Goal: Download file/media

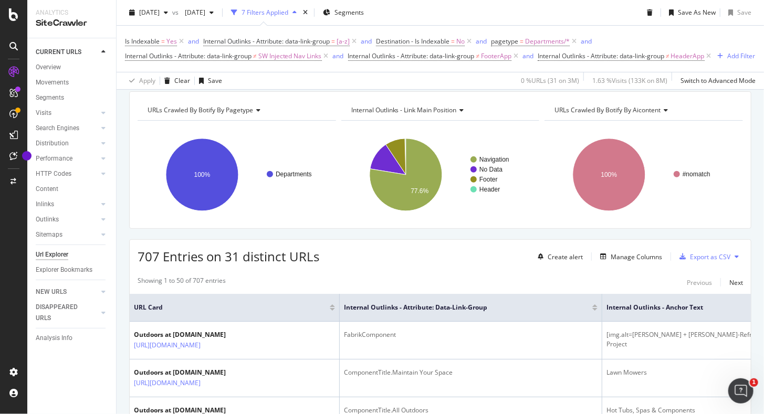
scroll to position [89, 0]
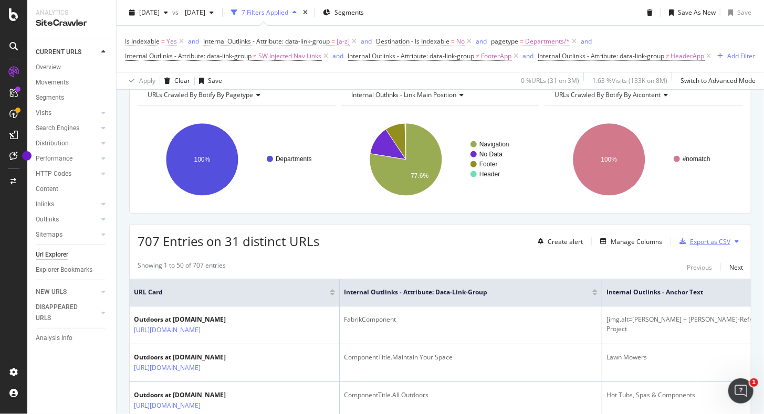
click at [701, 246] on div "Export as CSV" at bounding box center [710, 241] width 40 height 9
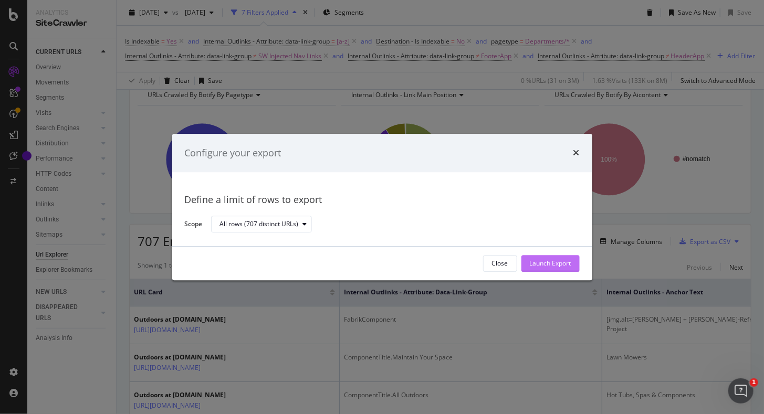
click at [559, 262] on div "Launch Export" at bounding box center [550, 263] width 41 height 9
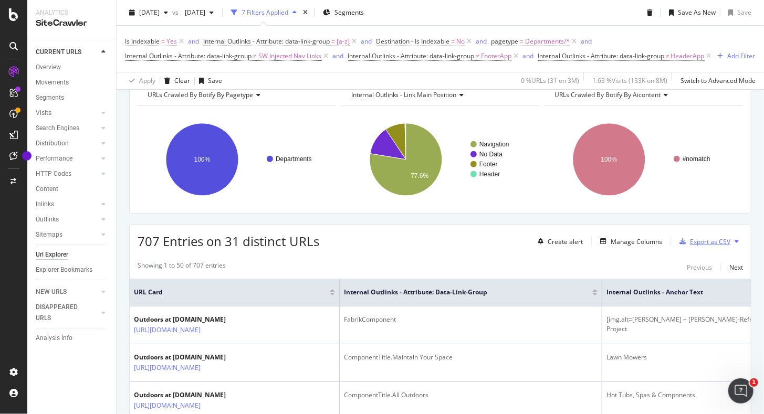
scroll to position [0, 0]
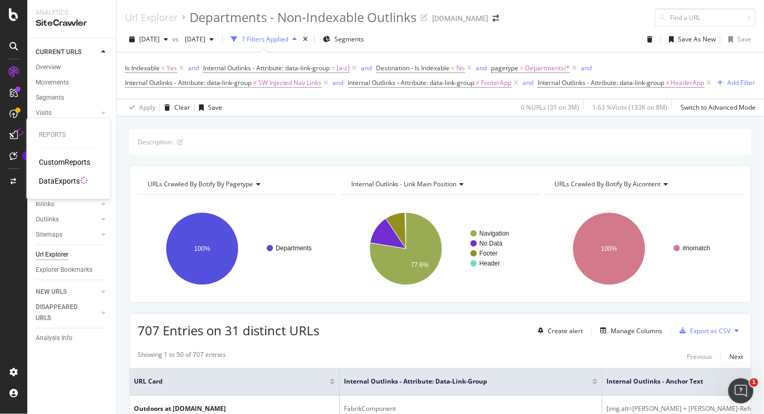
click at [66, 182] on div "DataExports" at bounding box center [59, 181] width 41 height 10
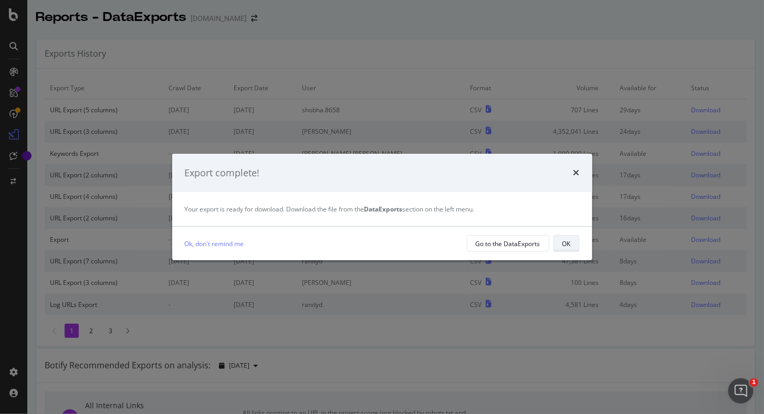
click at [569, 245] on div "OK" at bounding box center [566, 243] width 8 height 9
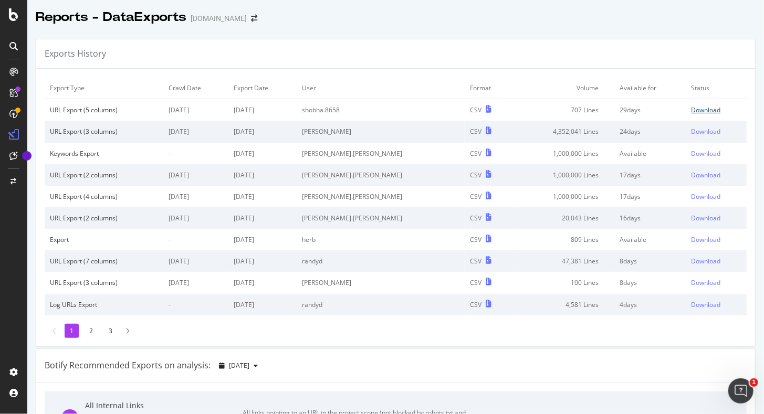
click at [691, 107] on div "Download" at bounding box center [705, 109] width 29 height 9
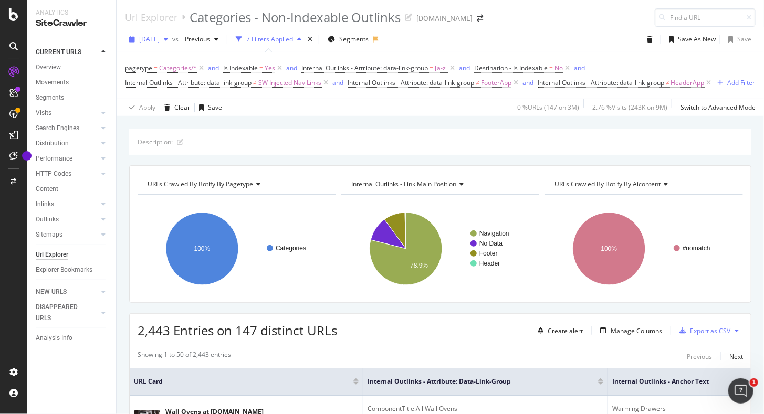
click at [160, 39] on span "2025 Jul. 12th" at bounding box center [149, 39] width 20 height 9
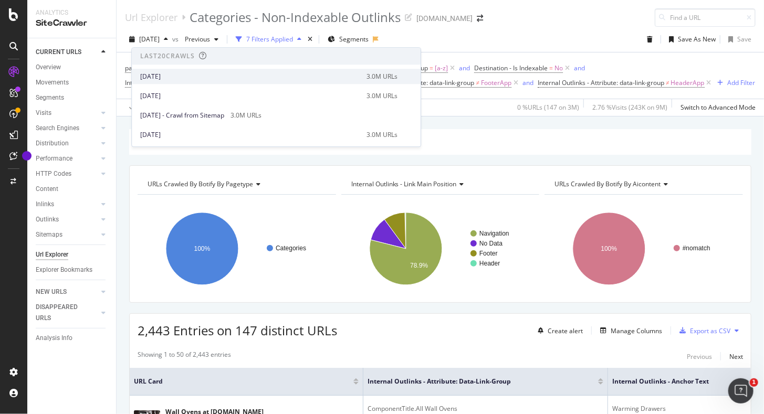
click at [175, 73] on div "[DATE]" at bounding box center [250, 76] width 220 height 9
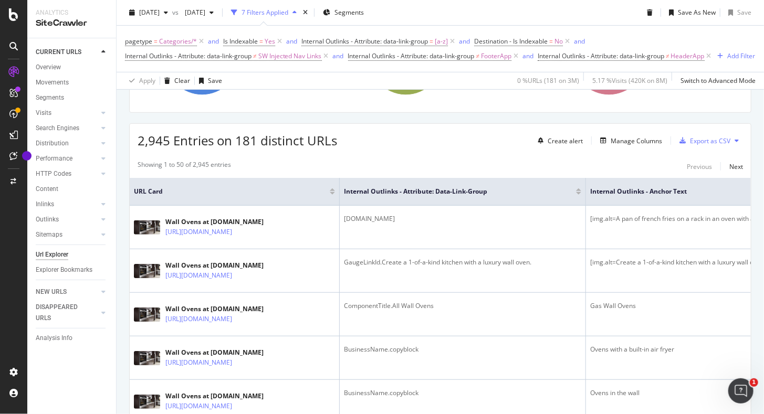
scroll to position [213, 0]
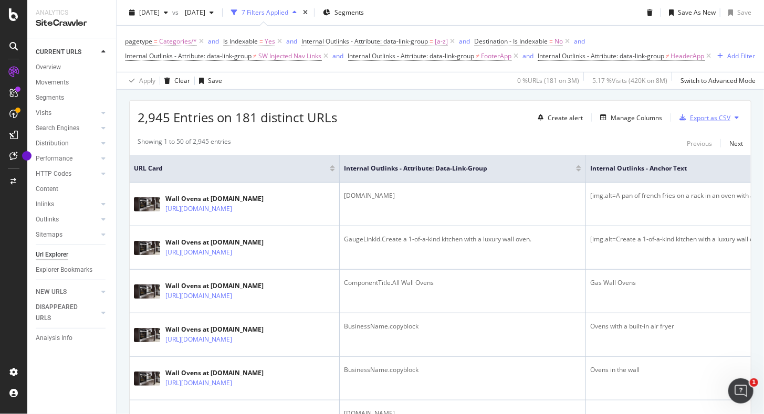
click at [700, 123] on div "Export as CSV" at bounding box center [702, 118] width 55 height 16
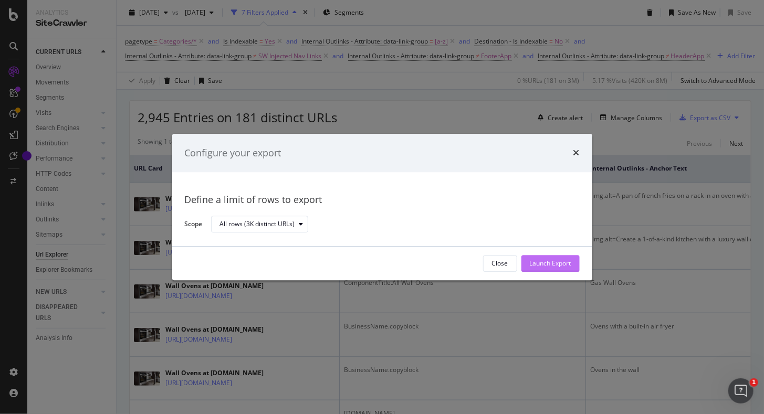
click at [549, 265] on div "Launch Export" at bounding box center [550, 263] width 41 height 9
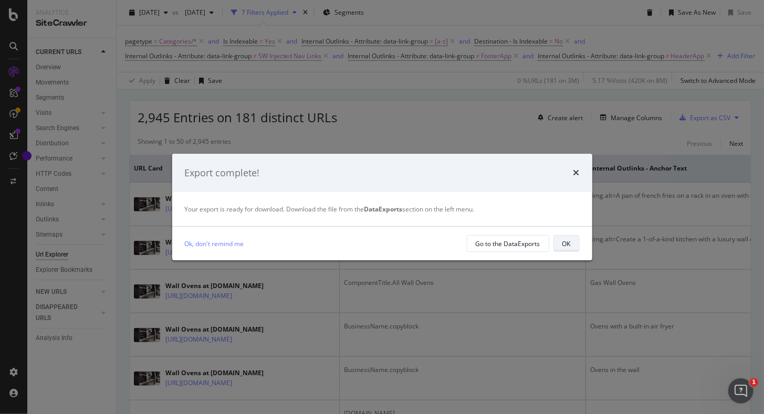
click at [572, 249] on button "OK" at bounding box center [566, 243] width 26 height 17
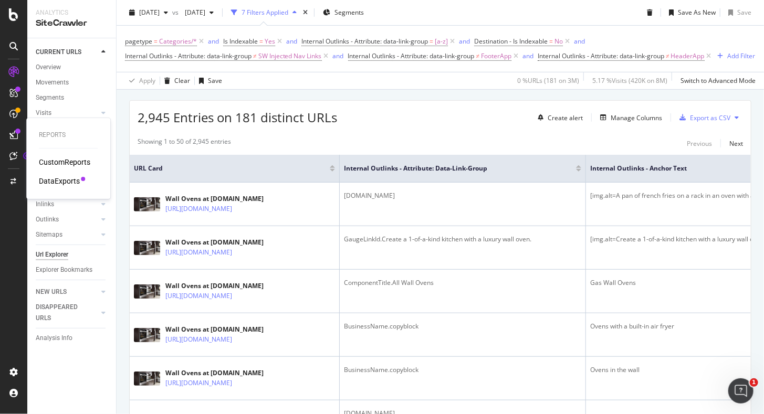
click at [59, 179] on div "DataExports" at bounding box center [59, 181] width 41 height 10
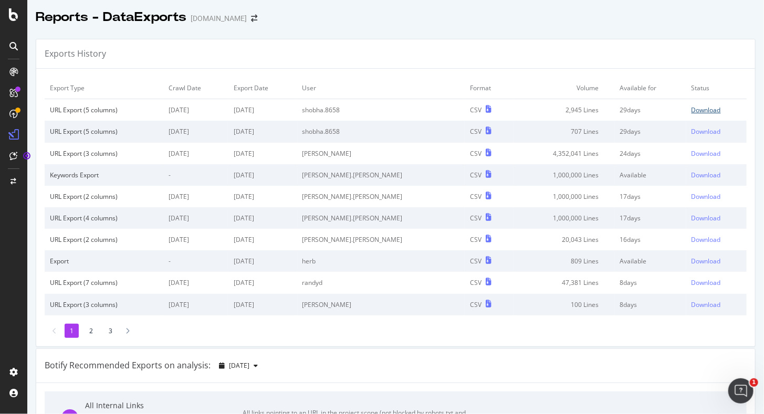
click at [691, 111] on div "Download" at bounding box center [705, 109] width 29 height 9
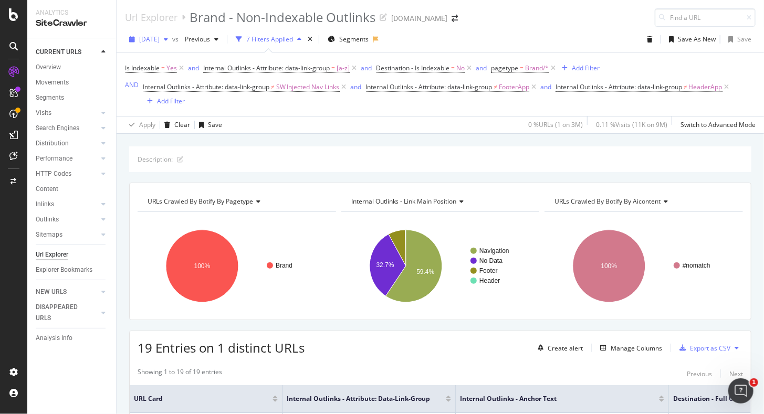
click at [160, 40] on span "2025 Jul. 12th" at bounding box center [149, 39] width 20 height 9
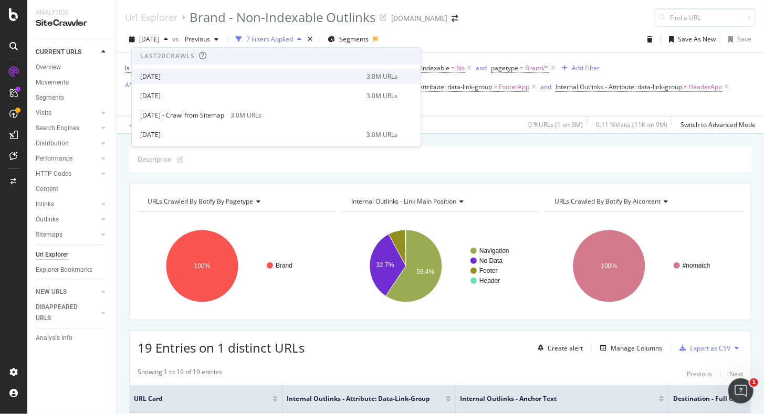
click at [175, 72] on div "[DATE]" at bounding box center [250, 76] width 220 height 9
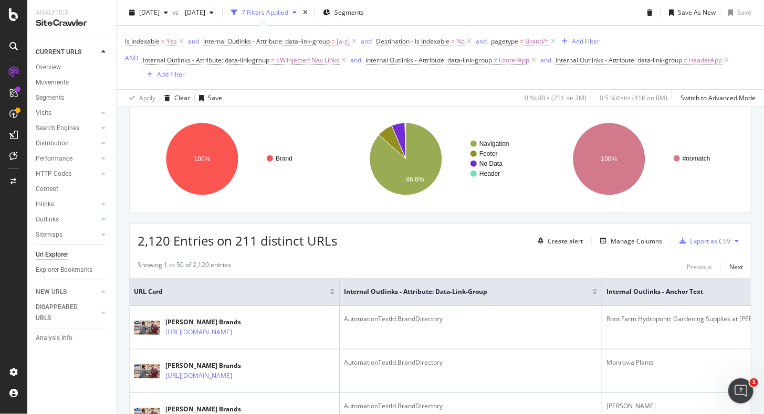
scroll to position [108, 0]
click at [698, 241] on div "Export as CSV" at bounding box center [710, 240] width 40 height 9
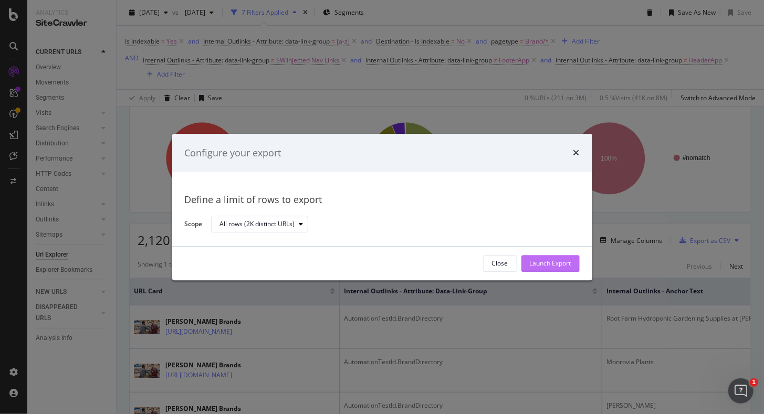
click at [572, 260] on button "Launch Export" at bounding box center [550, 263] width 58 height 17
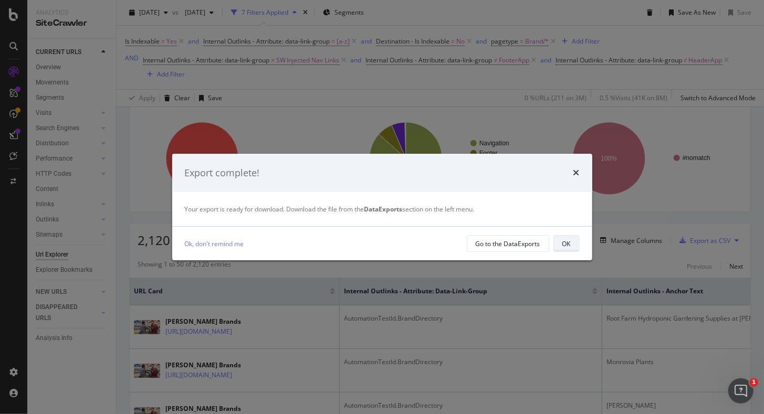
click at [560, 240] on button "OK" at bounding box center [566, 243] width 26 height 17
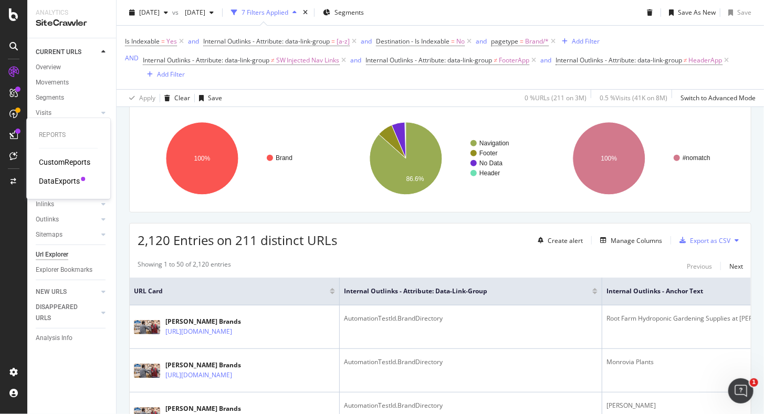
click at [60, 183] on div "DataExports" at bounding box center [59, 181] width 41 height 10
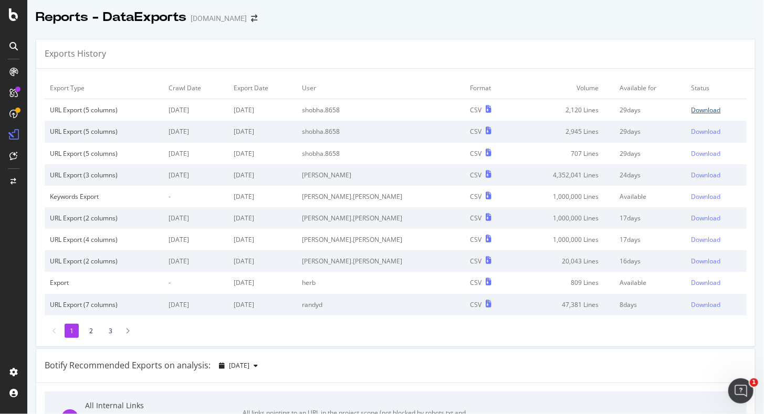
click at [691, 109] on div "Download" at bounding box center [705, 109] width 29 height 9
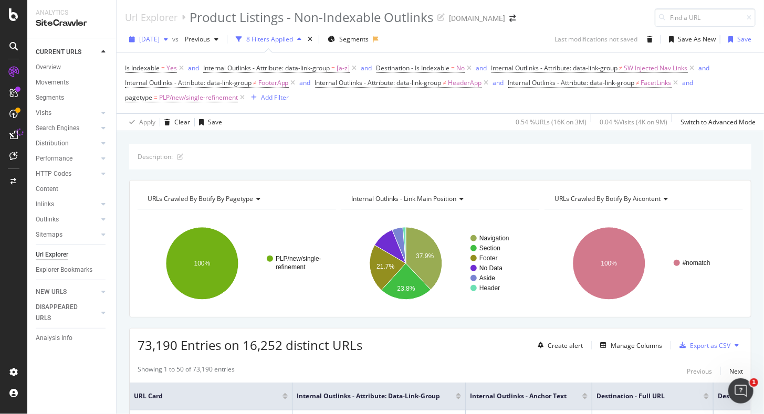
click at [152, 39] on span "2025 Jul. 12th" at bounding box center [149, 39] width 20 height 9
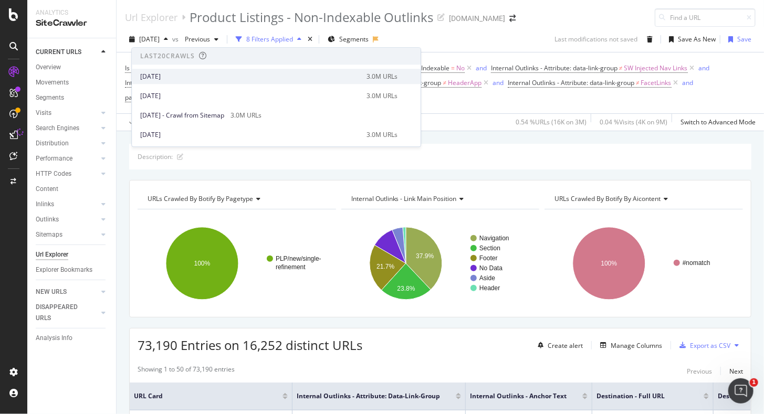
click at [162, 75] on div "[DATE]" at bounding box center [250, 76] width 220 height 9
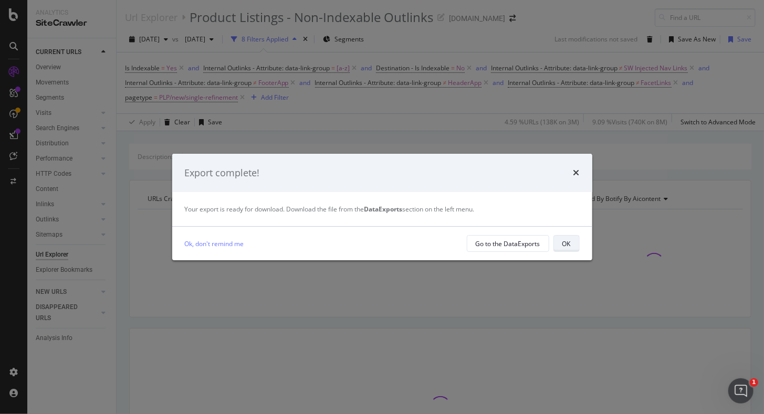
click at [570, 250] on div "OK" at bounding box center [566, 243] width 8 height 15
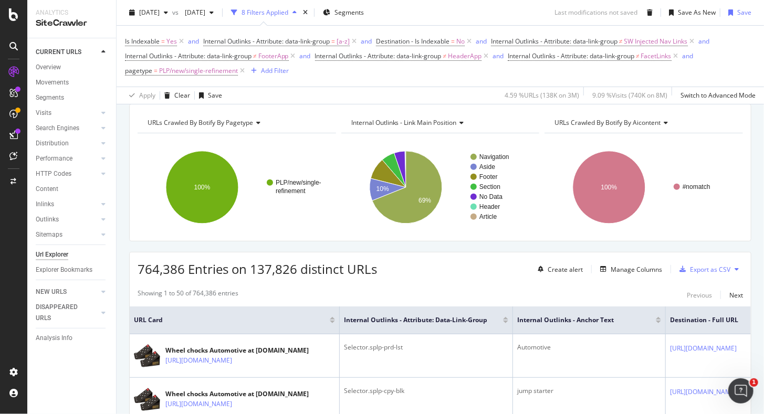
scroll to position [93, 0]
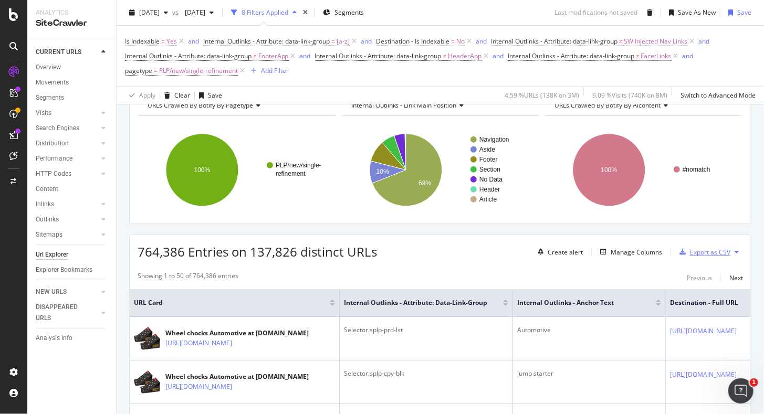
click at [697, 251] on div "Export as CSV" at bounding box center [710, 252] width 40 height 9
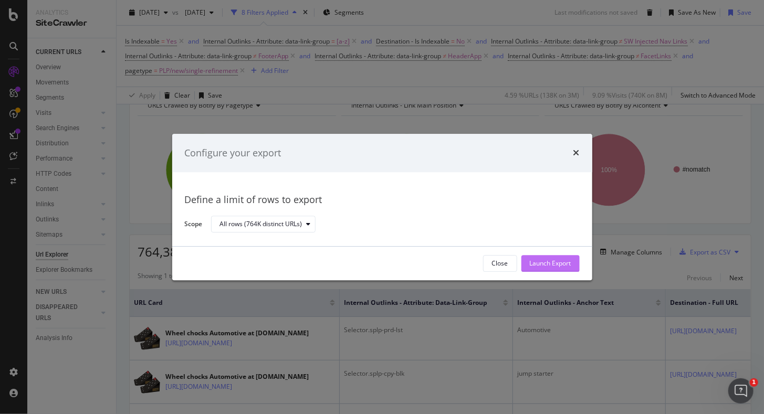
click at [558, 258] on div "Launch Export" at bounding box center [550, 264] width 41 height 16
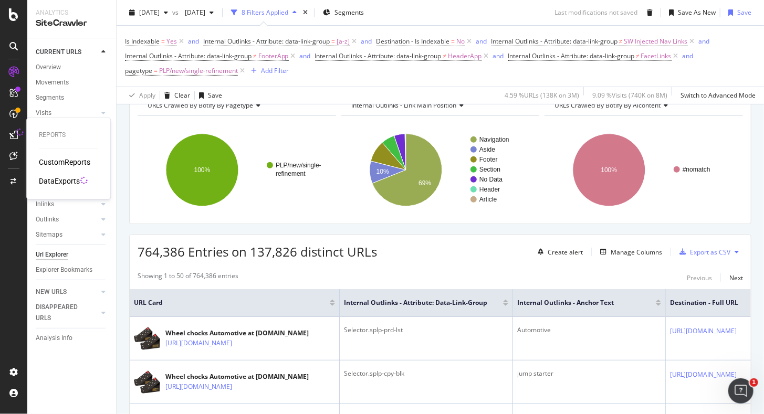
click at [50, 181] on div "DataExports" at bounding box center [59, 181] width 41 height 10
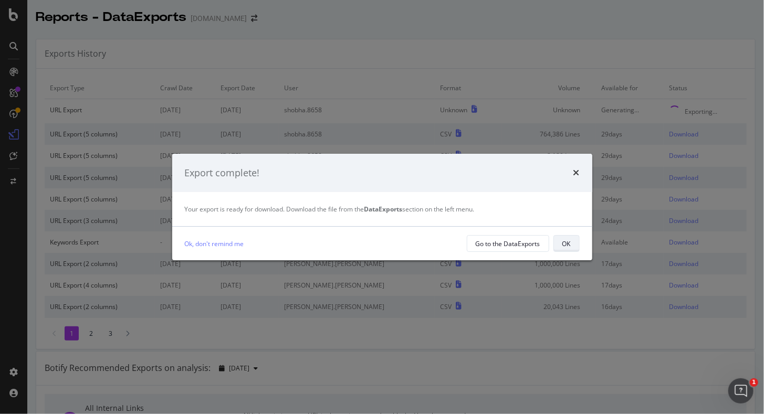
click at [563, 246] on div "OK" at bounding box center [566, 243] width 8 height 9
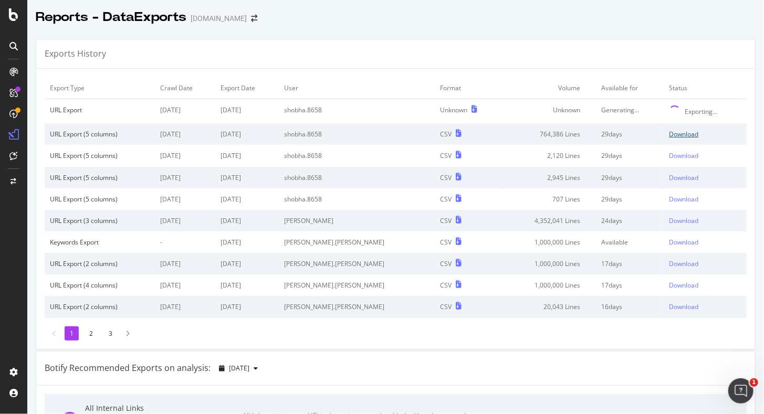
click at [669, 133] on div "Download" at bounding box center [683, 134] width 29 height 9
click at [489, 57] on div "Exports History" at bounding box center [395, 53] width 718 height 29
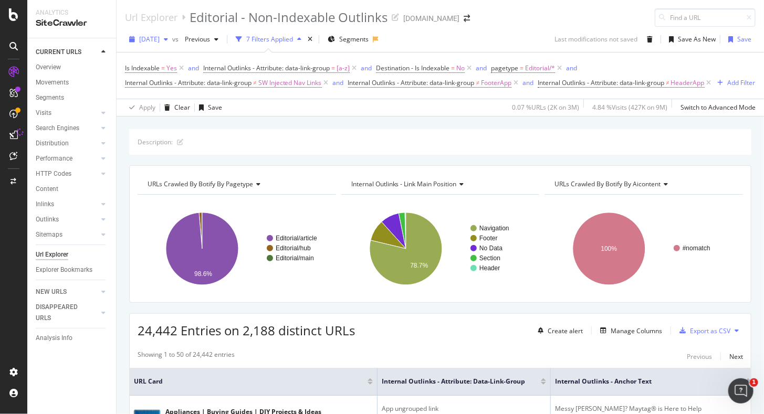
click at [166, 44] on div "[DATE]" at bounding box center [148, 39] width 47 height 16
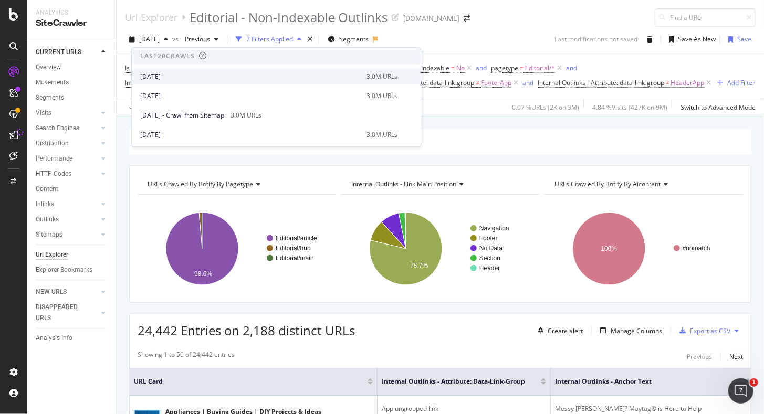
click at [181, 82] on div "2025 Aug. 9th 3.0M URLs" at bounding box center [276, 76] width 289 height 15
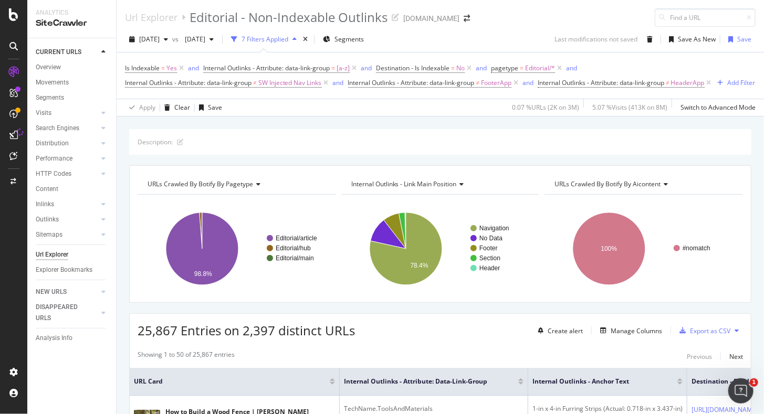
scroll to position [93, 0]
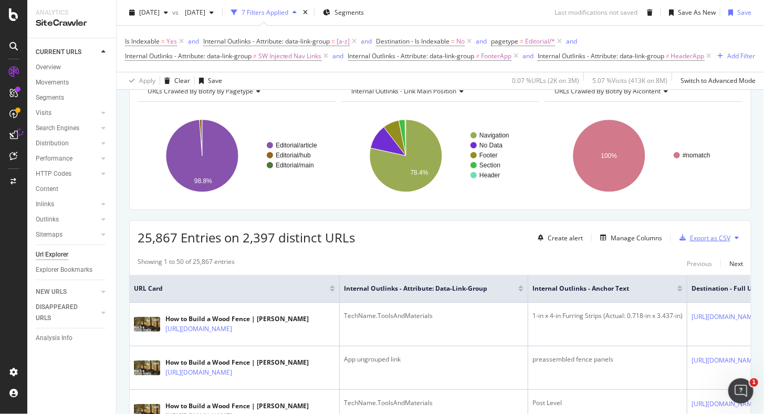
click at [695, 242] on div "Export as CSV" at bounding box center [710, 238] width 40 height 9
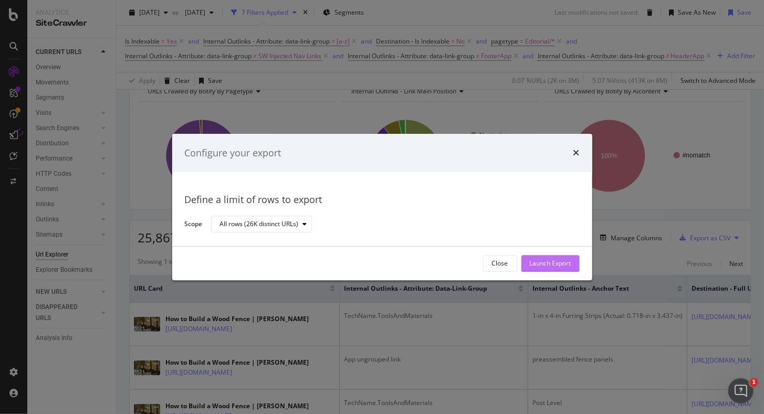
click at [552, 267] on div "Launch Export" at bounding box center [550, 263] width 41 height 9
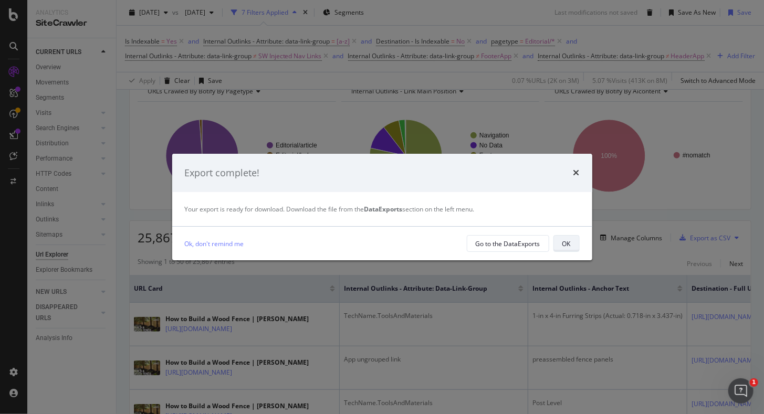
click at [569, 247] on div "OK" at bounding box center [566, 243] width 8 height 9
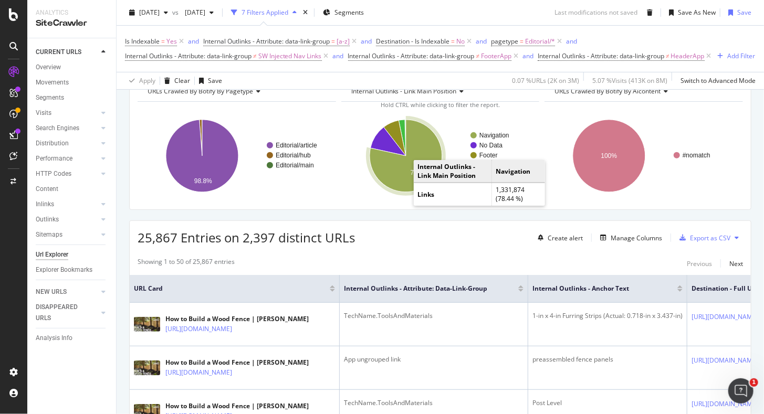
scroll to position [0, 0]
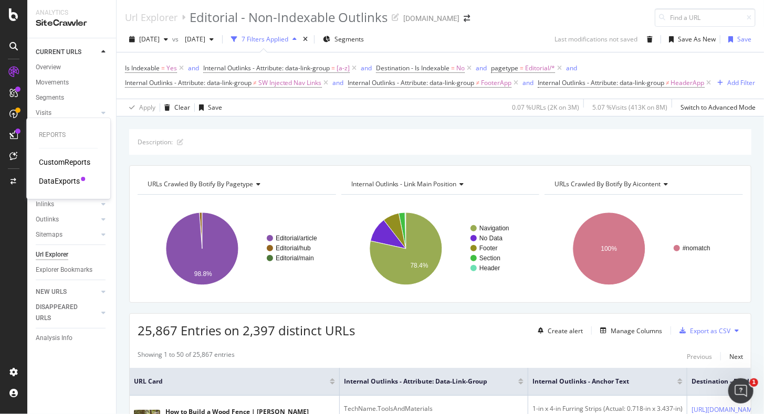
click at [70, 181] on div "DataExports" at bounding box center [59, 181] width 41 height 10
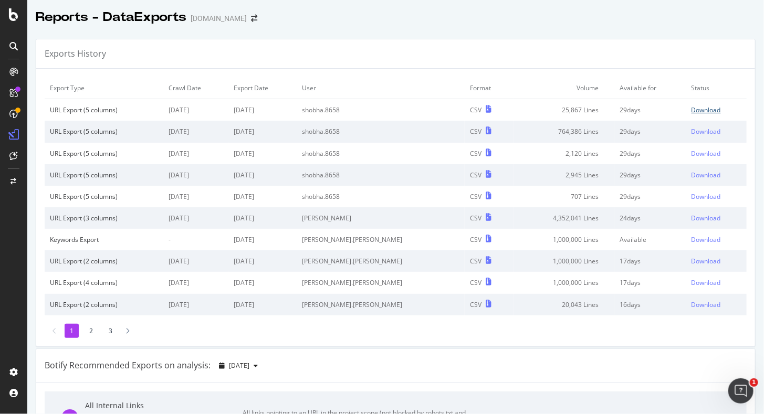
click at [691, 111] on div "Download" at bounding box center [705, 109] width 29 height 9
click at [520, 25] on div "Reports - DataExports www.lowes.com" at bounding box center [395, 13] width 736 height 26
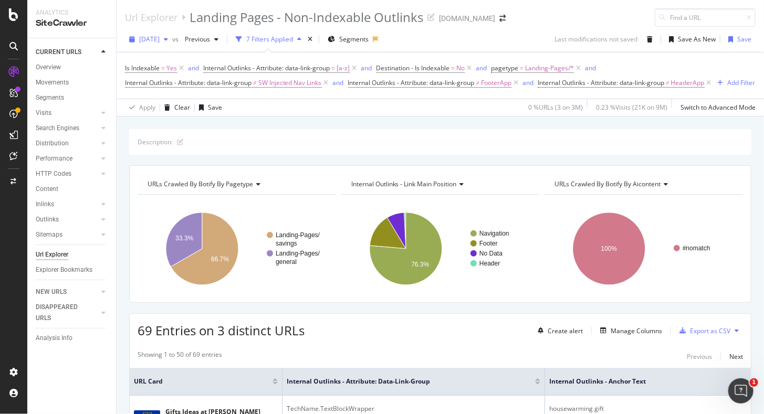
click at [152, 39] on span "[DATE]" at bounding box center [149, 39] width 20 height 9
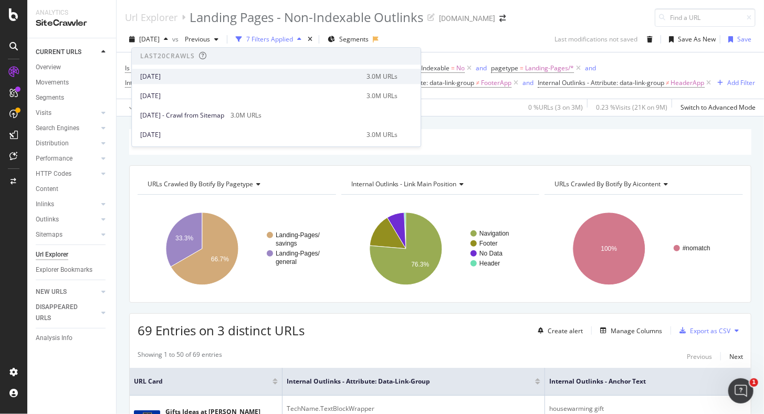
click at [159, 74] on div "[DATE]" at bounding box center [250, 76] width 220 height 9
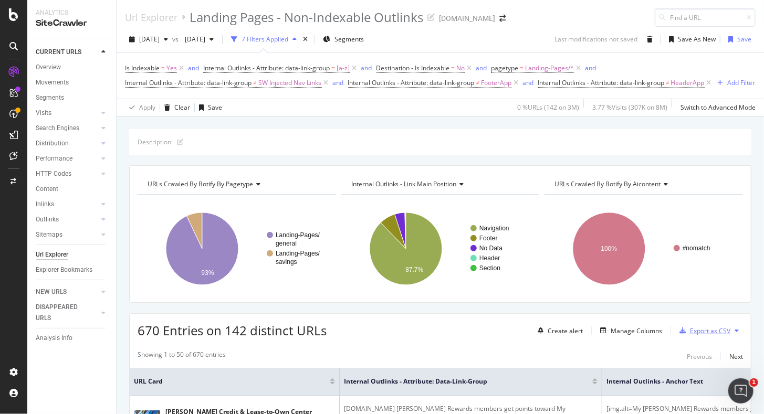
click at [700, 337] on div "Export as CSV" at bounding box center [702, 331] width 55 height 16
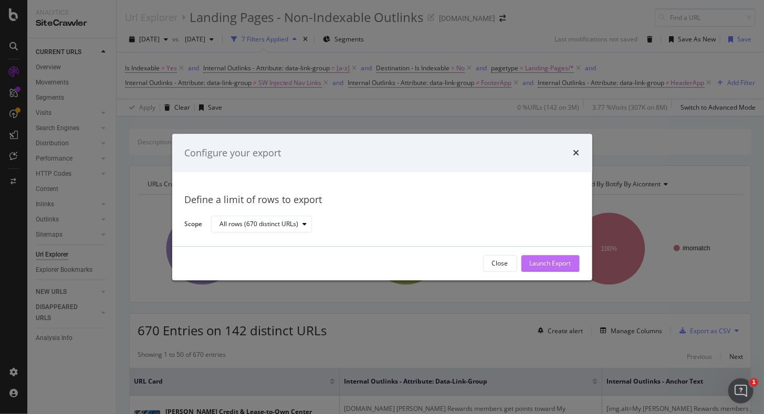
click at [530, 266] on div "Launch Export" at bounding box center [550, 263] width 41 height 9
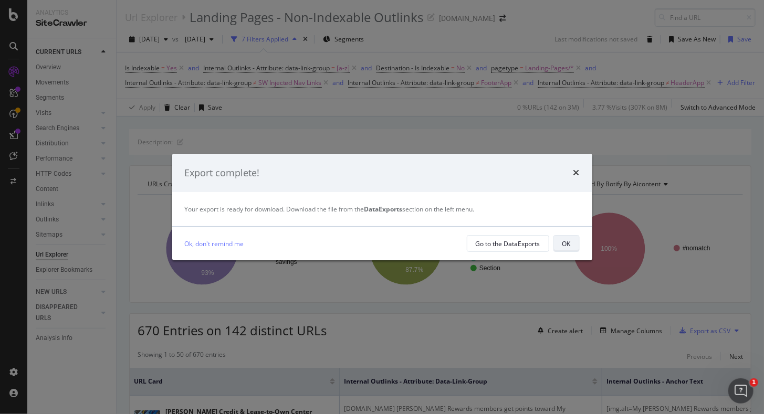
click at [573, 247] on button "OK" at bounding box center [566, 243] width 26 height 17
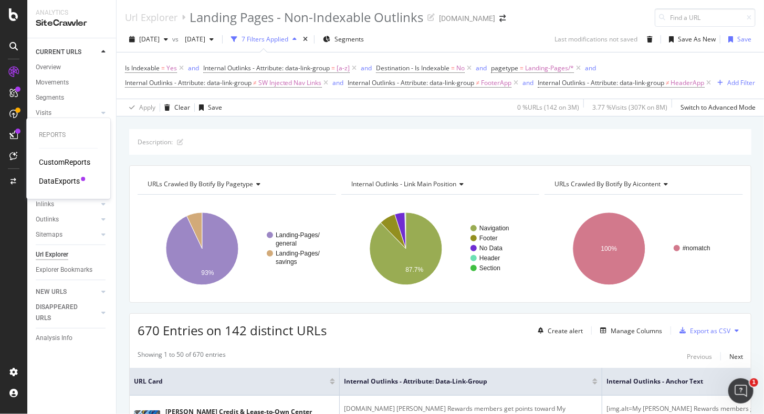
click at [56, 184] on div "DataExports" at bounding box center [59, 181] width 41 height 10
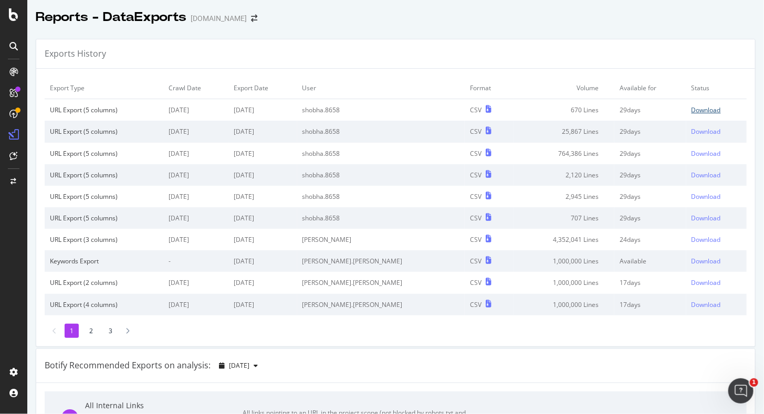
click at [691, 110] on div "Download" at bounding box center [705, 109] width 29 height 9
